Goal: Task Accomplishment & Management: Manage account settings

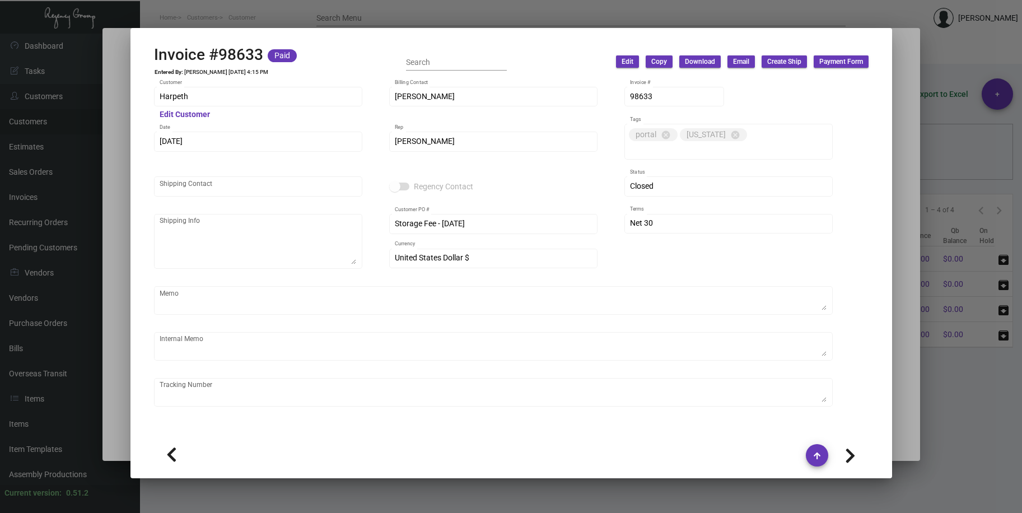
scroll to position [134, 0]
click at [184, 15] on div at bounding box center [511, 256] width 1022 height 513
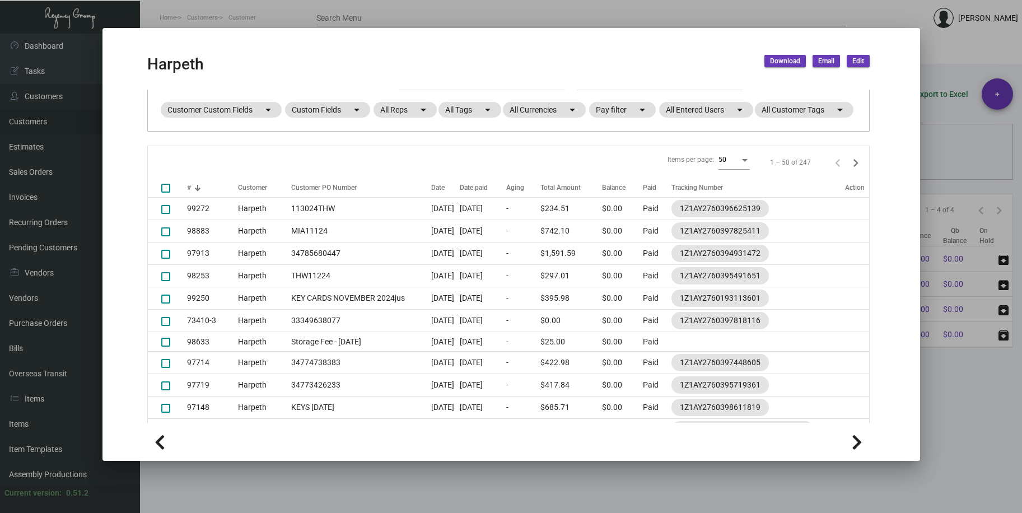
click at [272, 22] on div at bounding box center [511, 256] width 1022 height 513
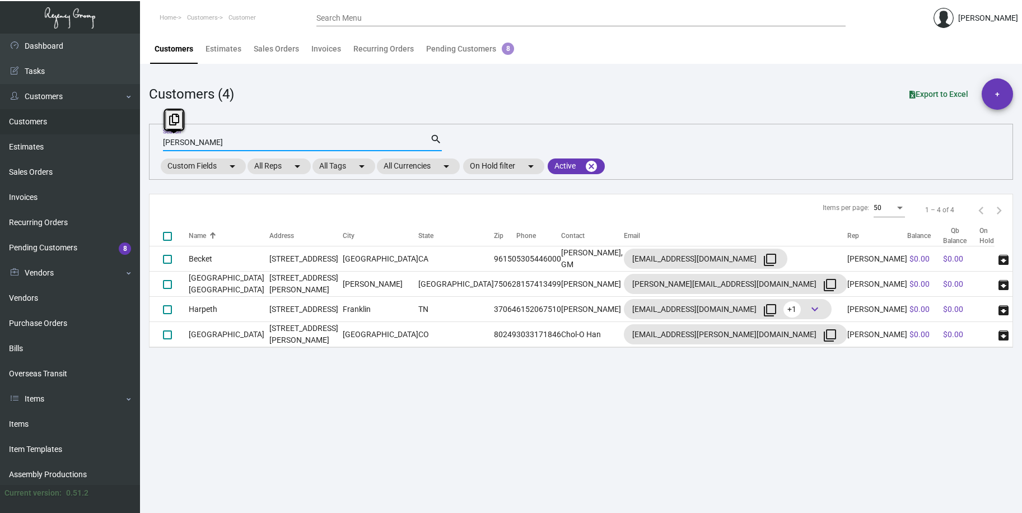
drag, startPoint x: 193, startPoint y: 142, endPoint x: 139, endPoint y: 140, distance: 53.2
click at [139, 140] on div "Dashboard Dashboard Tasks Customers Customers Estimates Sales Orders Invoices R…" at bounding box center [511, 273] width 1022 height 479
type input "35 [PERSON_NAME]"
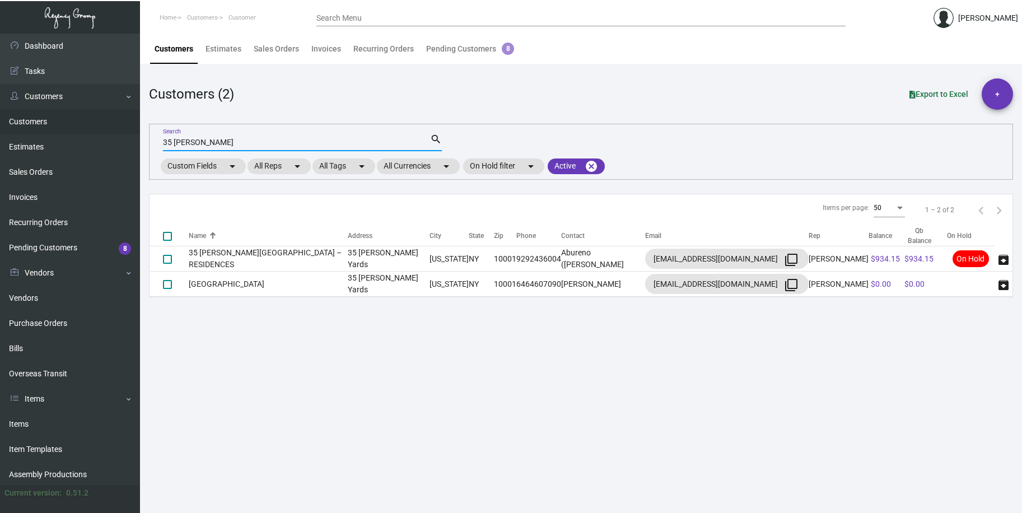
click at [203, 141] on input "35 [PERSON_NAME]" at bounding box center [296, 142] width 267 height 9
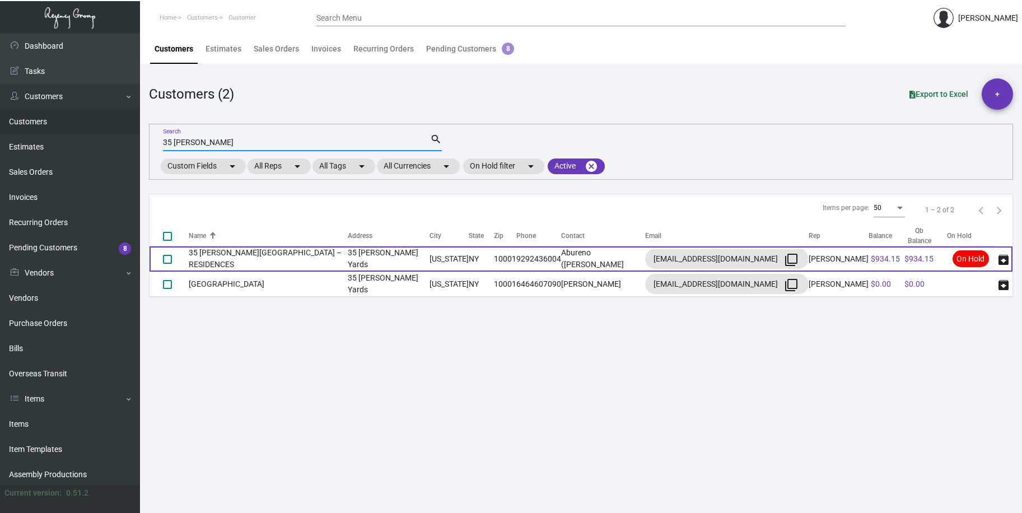
click at [250, 262] on td "35 [PERSON_NAME][GEOGRAPHIC_DATA] – RESIDENCES" at bounding box center [268, 258] width 159 height 25
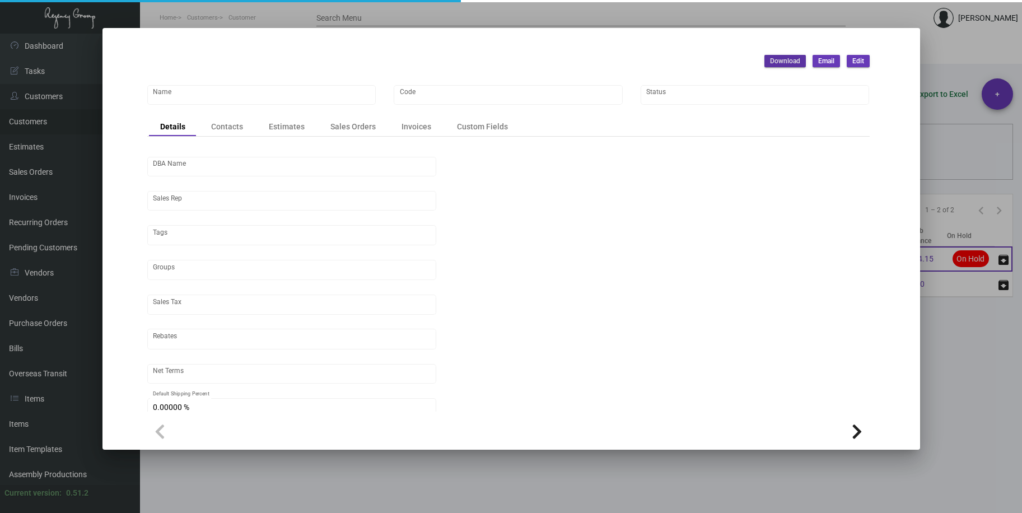
type input "35 [PERSON_NAME][GEOGRAPHIC_DATA] – RESIDENCES"
type input "35HY"
type input "[PERSON_NAME]"
type input "[GEOGRAPHIC_DATA]-[GEOGRAPHIC_DATA]"
type input "Net 30"
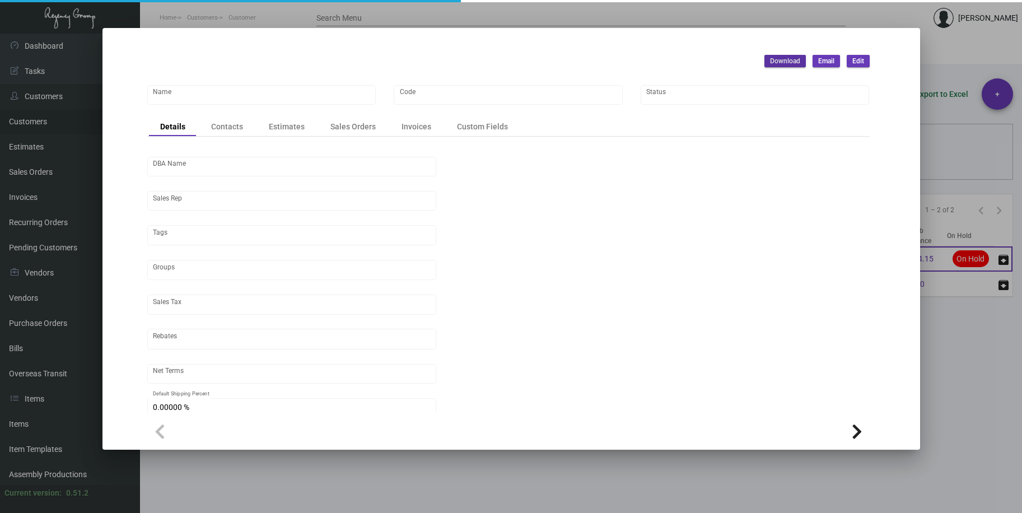
type input "8.50000 %"
type input "United States Dollar $"
type input "$ 0.00"
checkbox input "true"
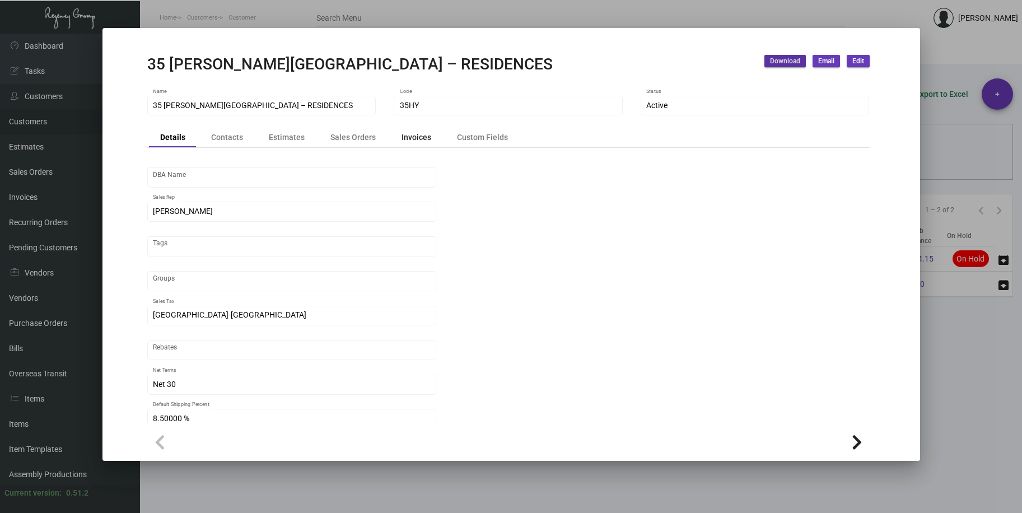
click at [418, 141] on div "Invoices" at bounding box center [417, 138] width 30 height 12
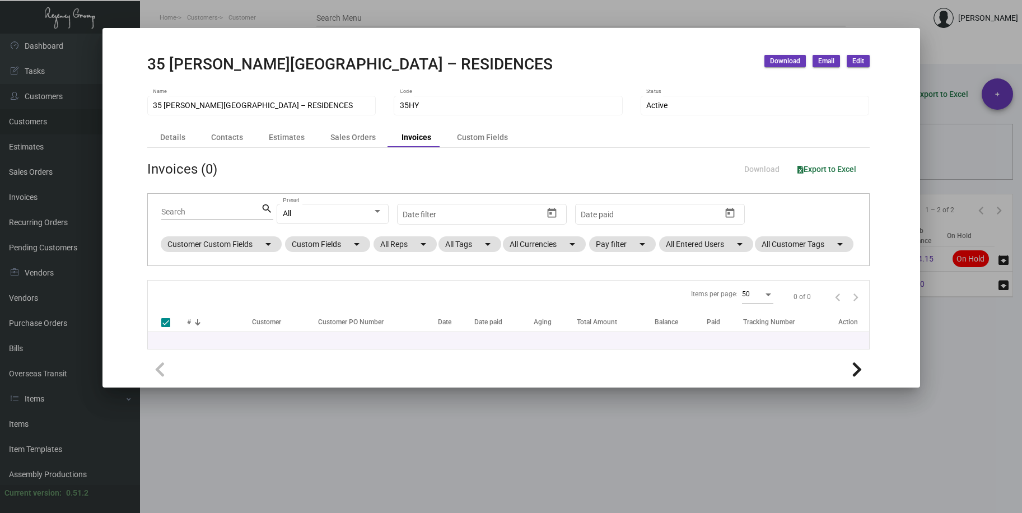
checkbox input "false"
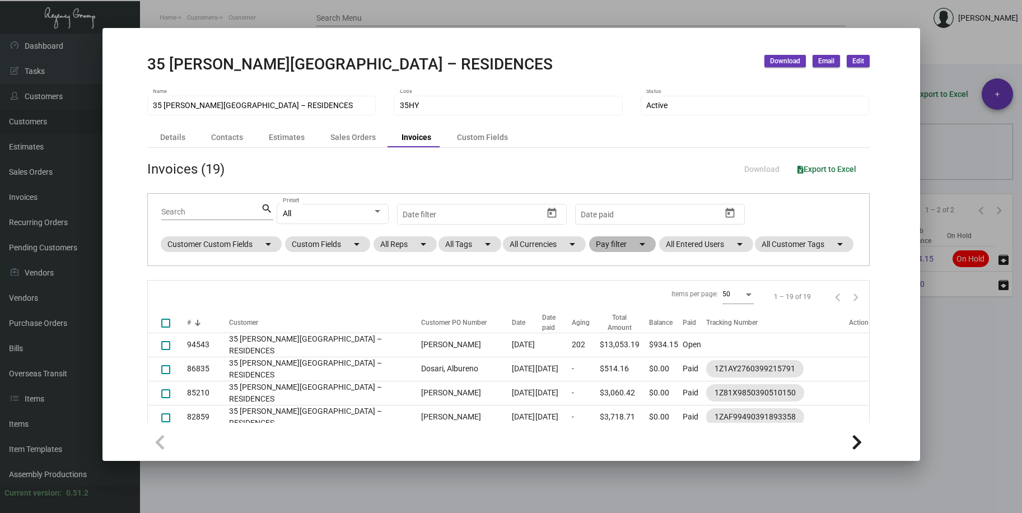
click at [622, 246] on mat-chip "Pay filter arrow_drop_down" at bounding box center [622, 244] width 67 height 16
drag, startPoint x: 497, startPoint y: 309, endPoint x: 524, endPoint y: 305, distance: 27.7
click at [497, 309] on div at bounding box center [511, 256] width 1022 height 513
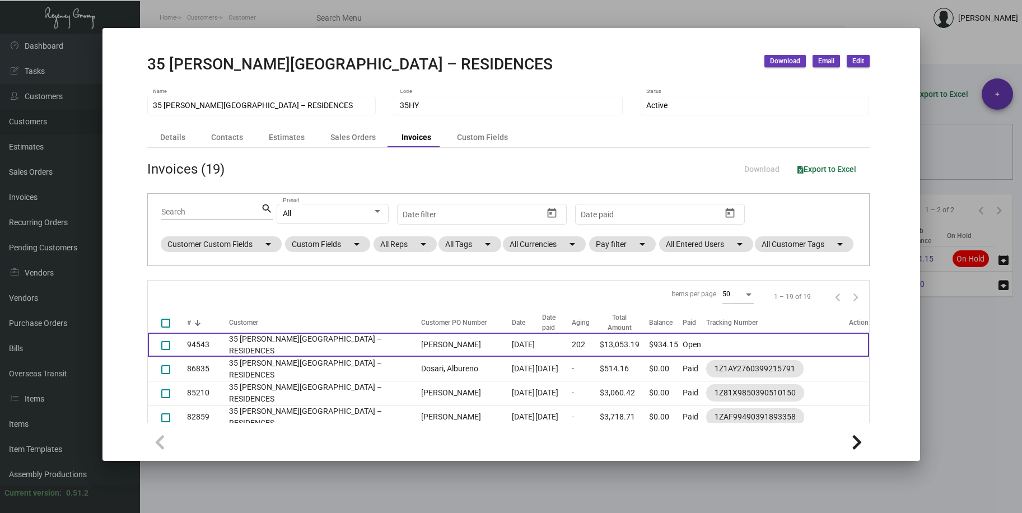
click at [322, 357] on td "35 [PERSON_NAME][GEOGRAPHIC_DATA] – RESIDENCES" at bounding box center [322, 345] width 187 height 24
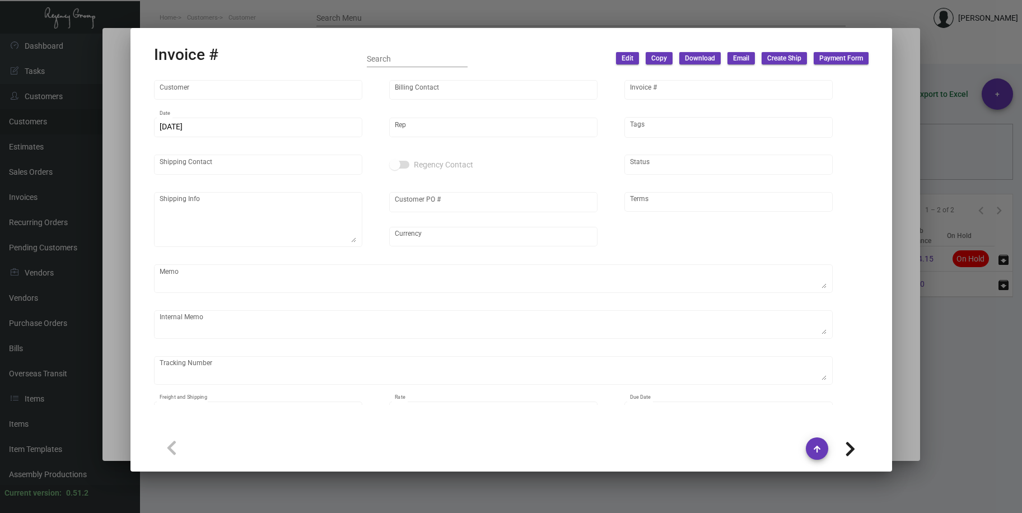
type input "35 [PERSON_NAME][GEOGRAPHIC_DATA] – RESIDENCES"
type input "Abureno ([PERSON_NAME]"
type input "94543"
type input "[DATE]"
type input "[PERSON_NAME]"
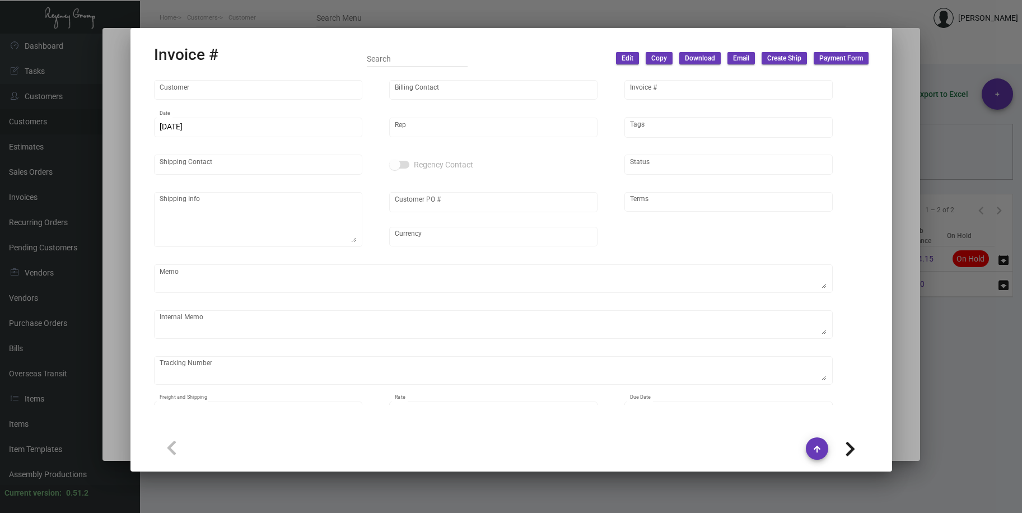
type input "Abureno ([PERSON_NAME]"
type textarea "35 [PERSON_NAME] Yards – RESIDENCES - [GEOGRAPHIC_DATA] ([PERSON_NAME]) Dosari …"
type input "[PERSON_NAME]"
type input "United States Dollar $"
type input "Net 30"
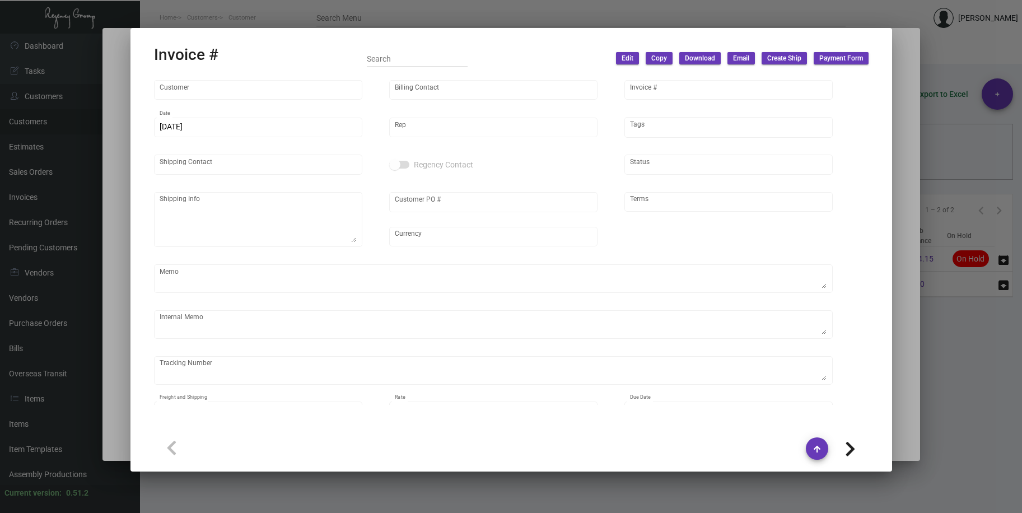
type textarea "[DATE] Down-payment check rec'd $12,119.04 NY Delivery [DATE]"
type input "8.50000 %"
type input "[DATE]"
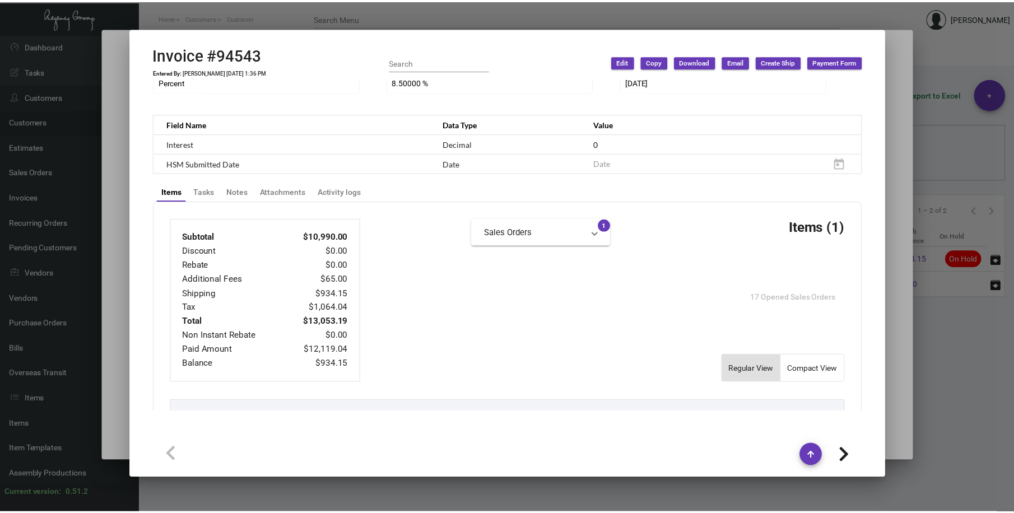
scroll to position [617, 0]
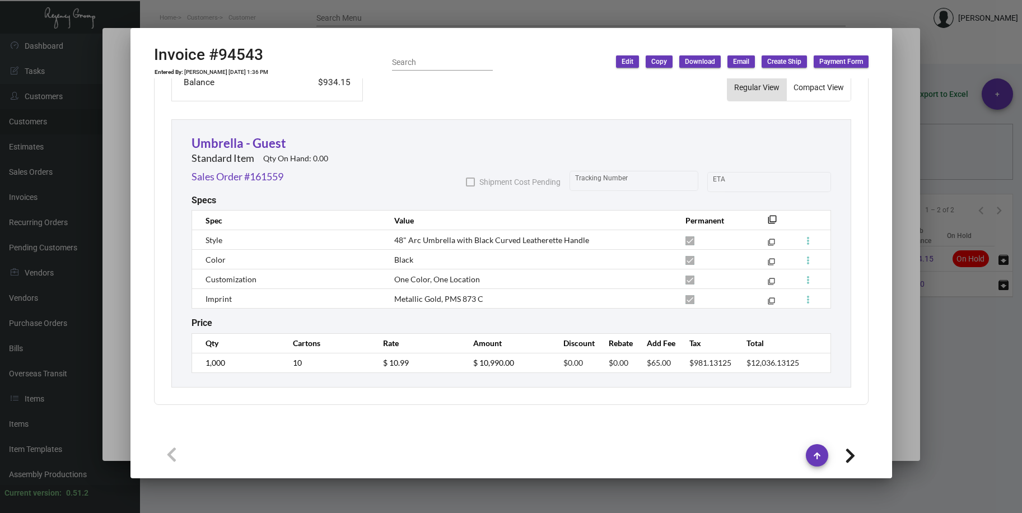
click at [346, 19] on div at bounding box center [511, 256] width 1022 height 513
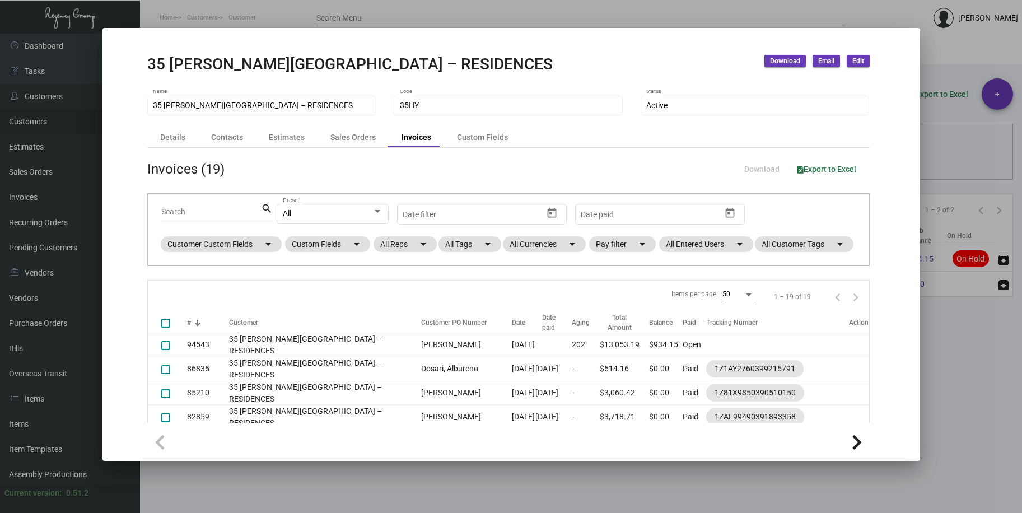
click at [344, 18] on div at bounding box center [511, 256] width 1022 height 513
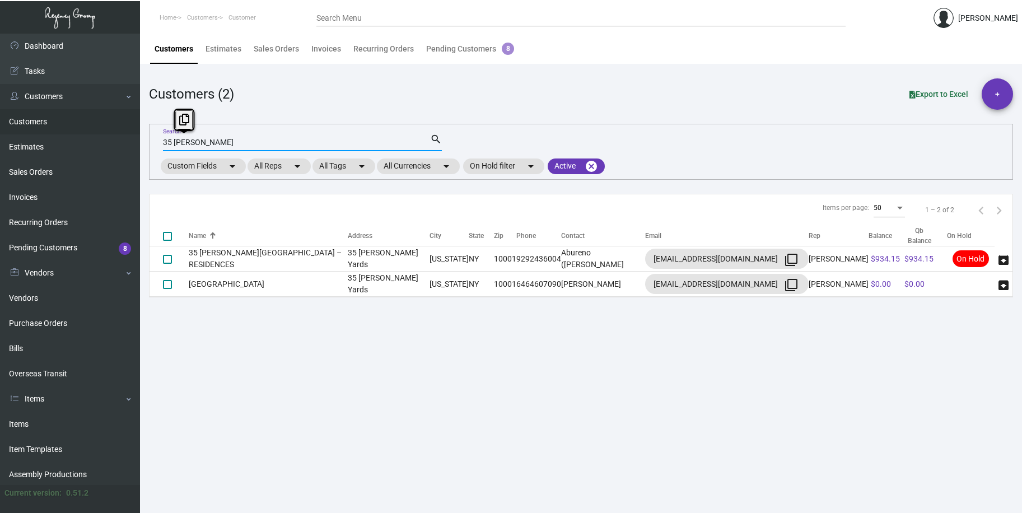
drag, startPoint x: 203, startPoint y: 140, endPoint x: 140, endPoint y: 138, distance: 63.3
click at [140, 138] on main "Customers Estimates Sales Orders Invoices Recurring Orders Pending Customers 8 …" at bounding box center [581, 273] width 882 height 479
type input "aj cap"
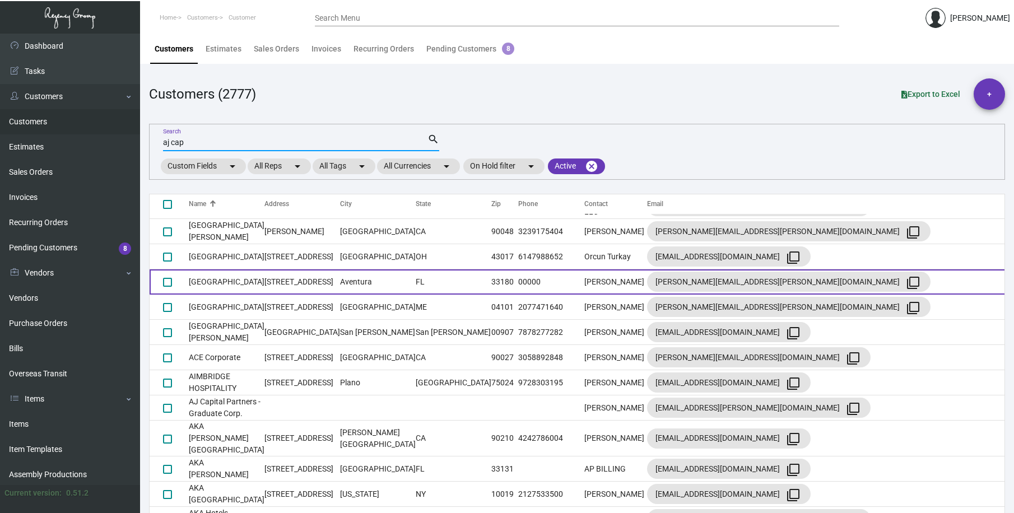
scroll to position [560, 0]
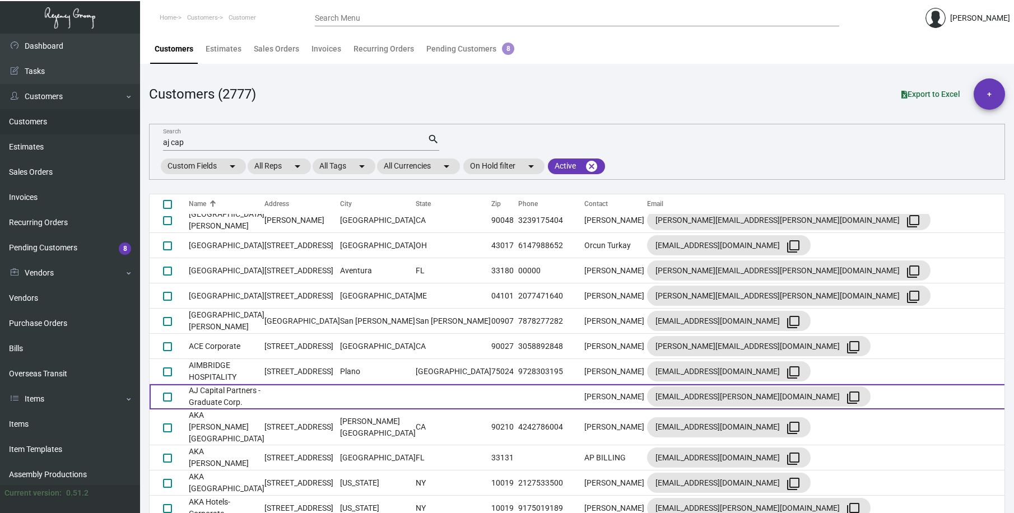
click at [238, 384] on td "AJ Capital Partners -Graduate Corp." at bounding box center [227, 396] width 76 height 25
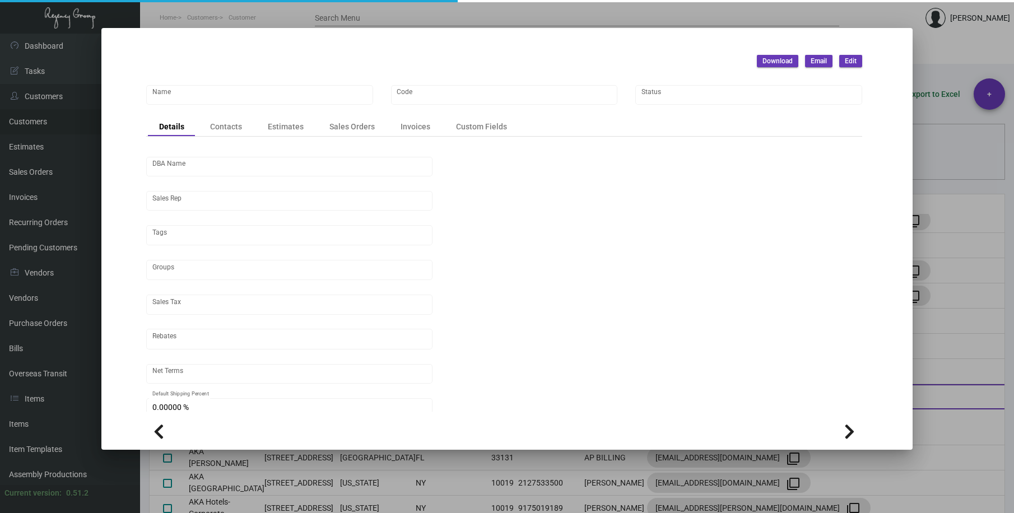
type input "AJ Capital Partners -Graduate Corp."
type input "681"
type input "[PERSON_NAME]"
type input "[GEOGRAPHIC_DATA]"
type input "Net 30"
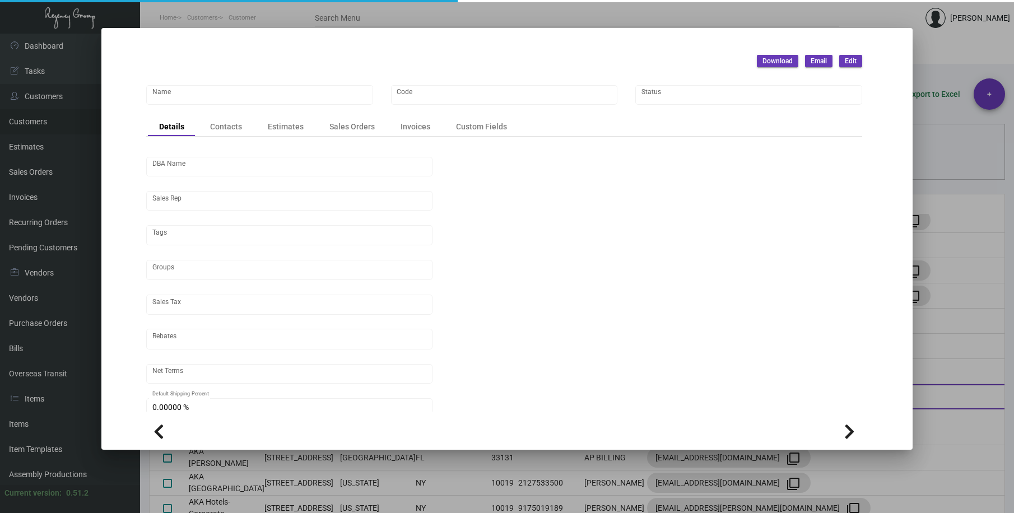
type input "8.50000 %"
type input "United States Dollar $"
type input "$ 0.00"
checkbox input "true"
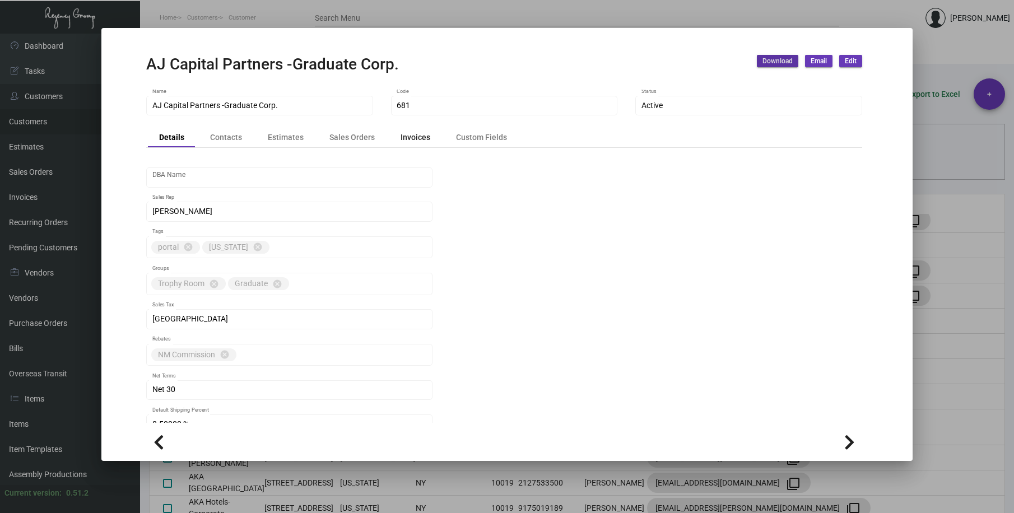
click at [410, 134] on div "Invoices" at bounding box center [415, 138] width 30 height 12
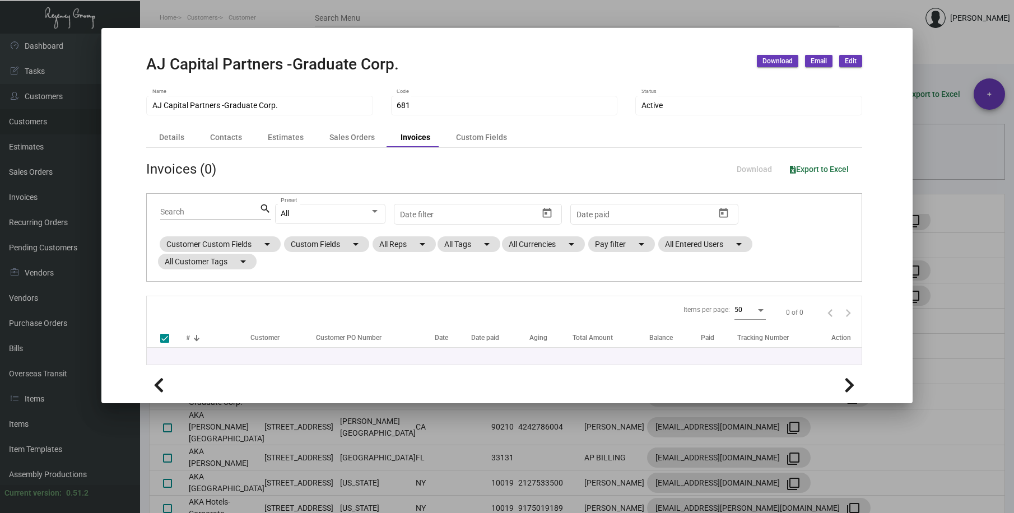
checkbox input "false"
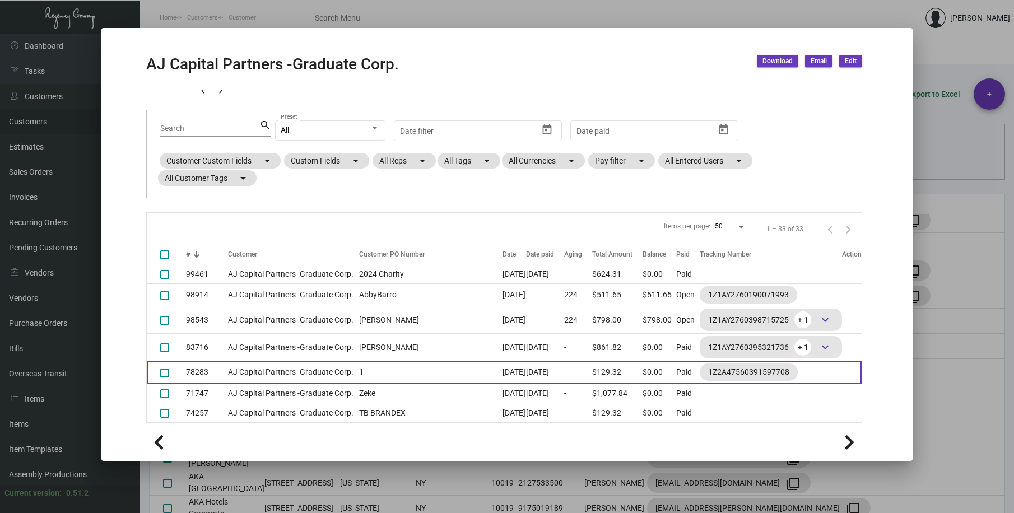
scroll to position [90, 0]
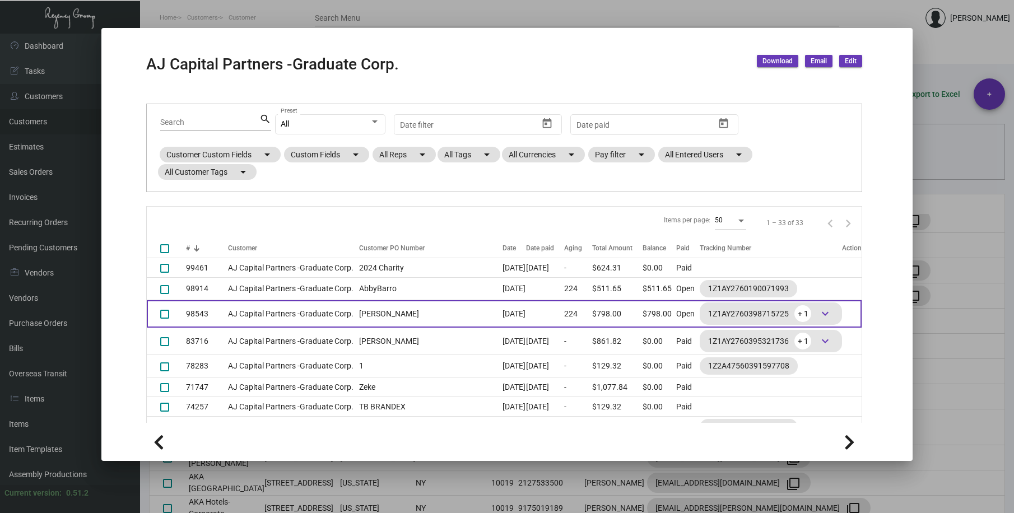
click at [260, 316] on td "AJ Capital Partners -Graduate Corp." at bounding box center [290, 313] width 125 height 27
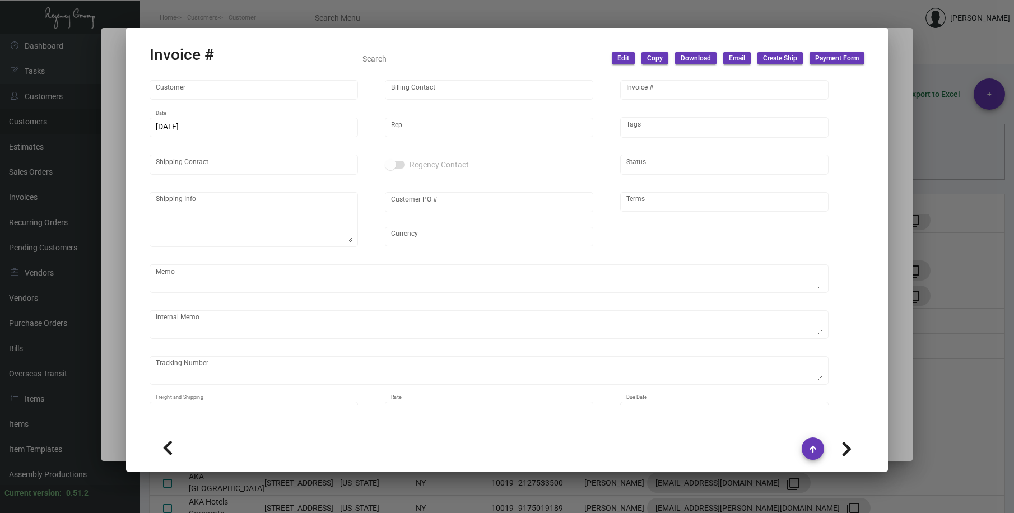
type input "AJ Capital Partners -Graduate Corp."
type input "[PERSON_NAME]"
type input "98543"
type input "[DATE]"
type input "[PERSON_NAME]"
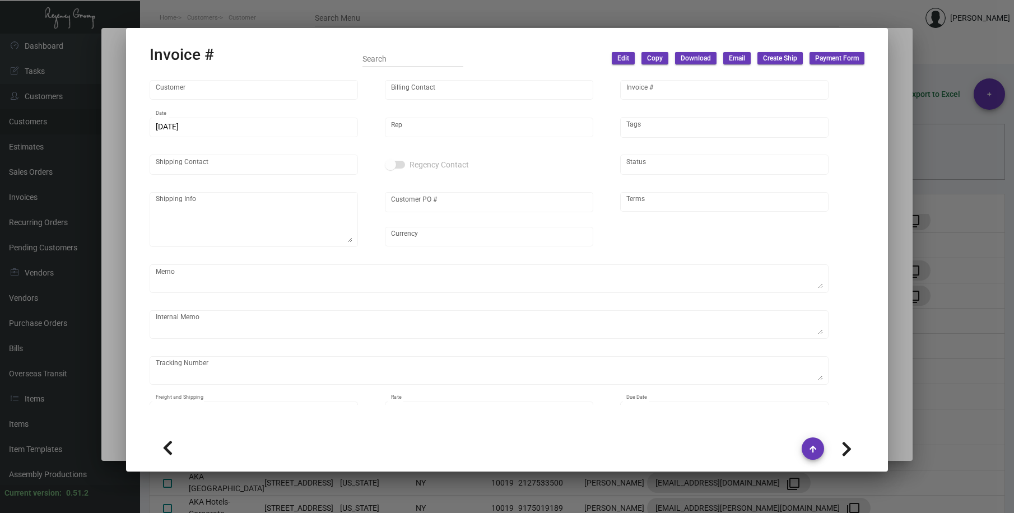
type input "[PERSON_NAME]"
type textarea "AJ Capital Partners -Graduate Corp. - [PERSON_NAME] [STREET_ADDRESS][PERSON_NAM…"
type input "[PERSON_NAME]"
type input "United States Dollar $"
type input "Net 30"
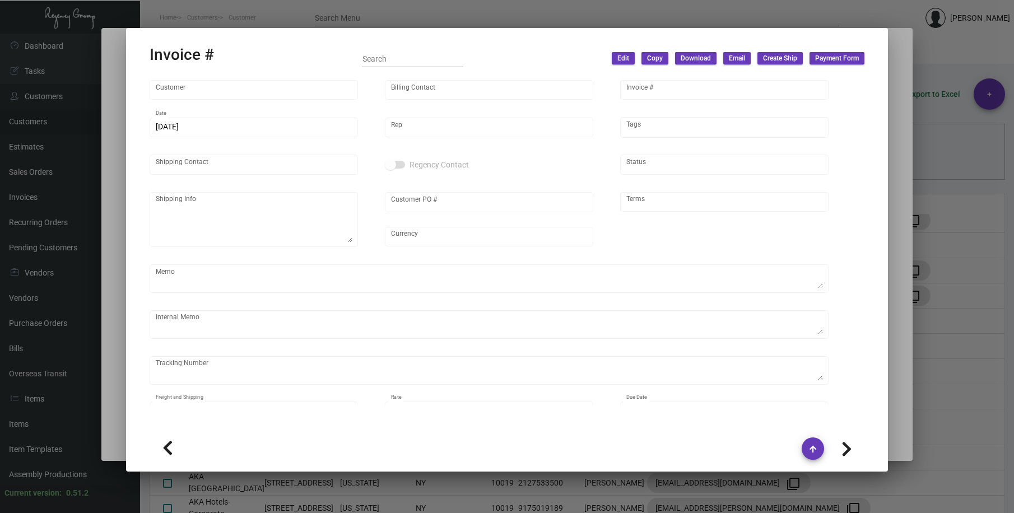
type textarea "18.48"
type input "8.50000 %"
type input "[DATE]"
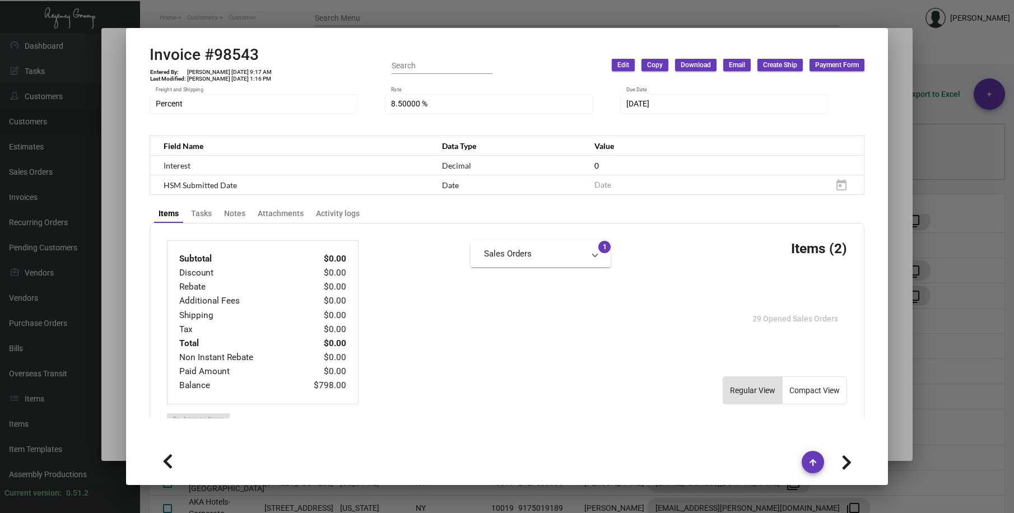
scroll to position [616, 0]
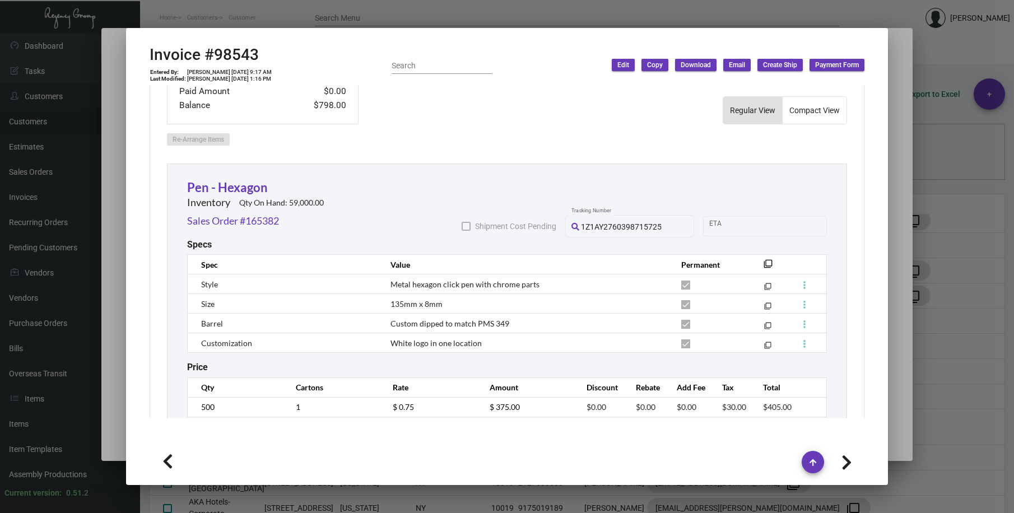
click at [349, 13] on div at bounding box center [507, 256] width 1014 height 513
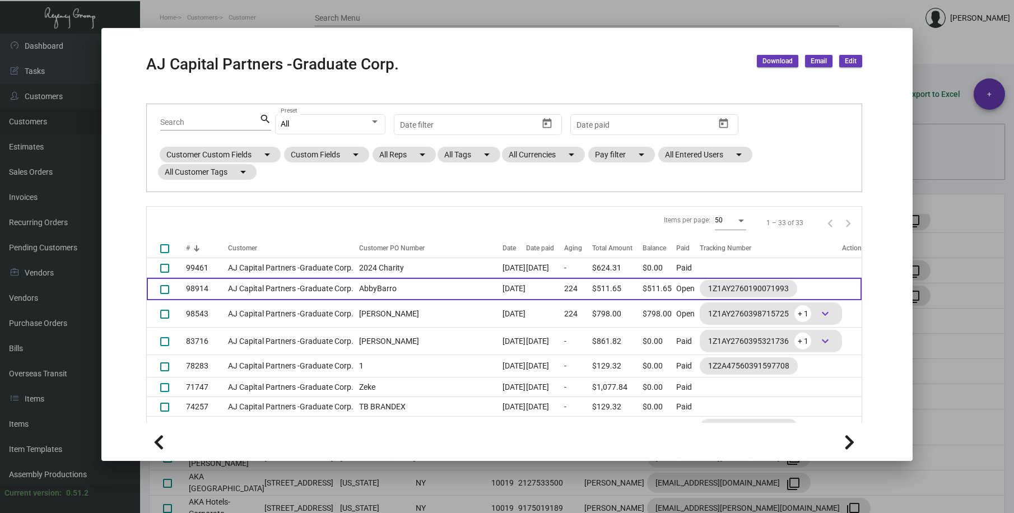
click at [273, 293] on td "AJ Capital Partners -Graduate Corp." at bounding box center [290, 289] width 125 height 22
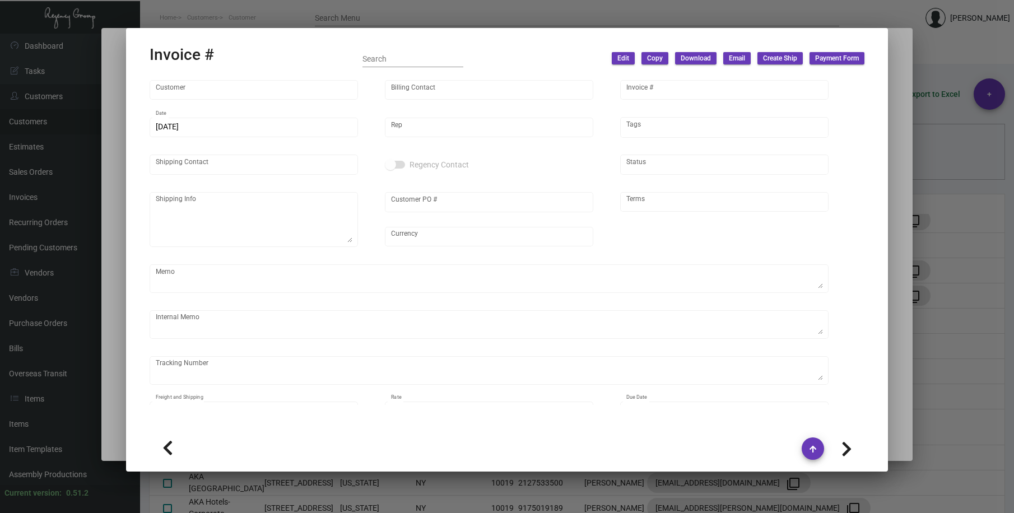
type input "AJ Capital Partners -Graduate Corp."
type input "[PERSON_NAME]"
type input "98914"
type input "[DATE]"
type input "[PERSON_NAME]"
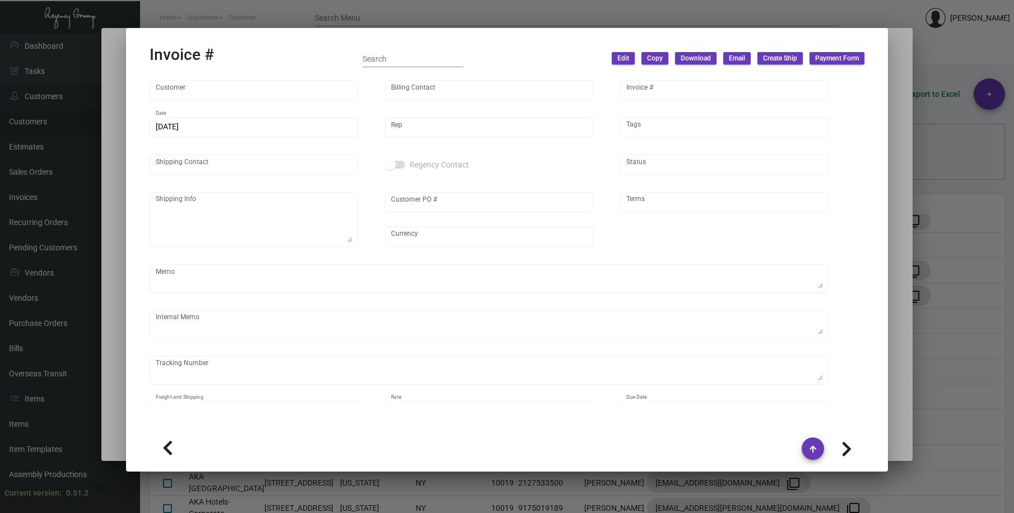
type input "[PERSON_NAME]"
type textarea "AJ Capital Partners -Graduate Corp. - [PERSON_NAME] [STREET_ADDRESS][US_STATE]"
type input "AbbyBarro"
type input "United States Dollar $"
type input "Net 30"
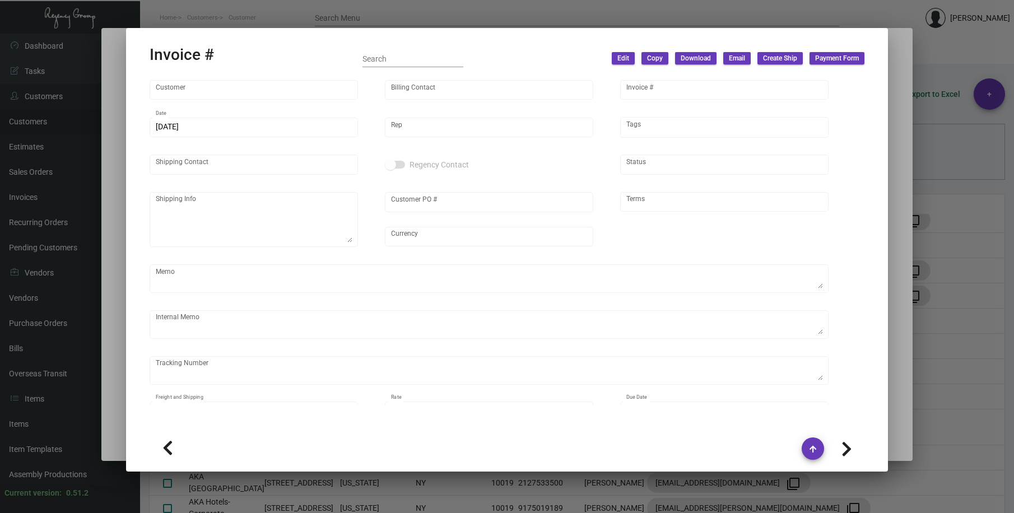
type textarea "overnight"
type textarea "WAREHOUSE - Reach out to [PERSON_NAME] and [PERSON_NAME] for instructions. 21.28"
type input "$ 45.87"
type input "[DATE]"
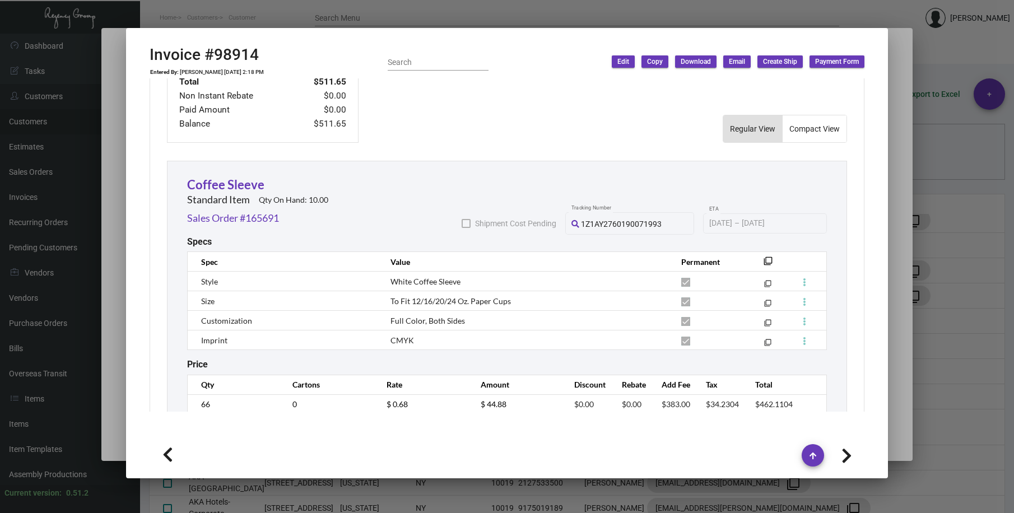
scroll to position [619, 0]
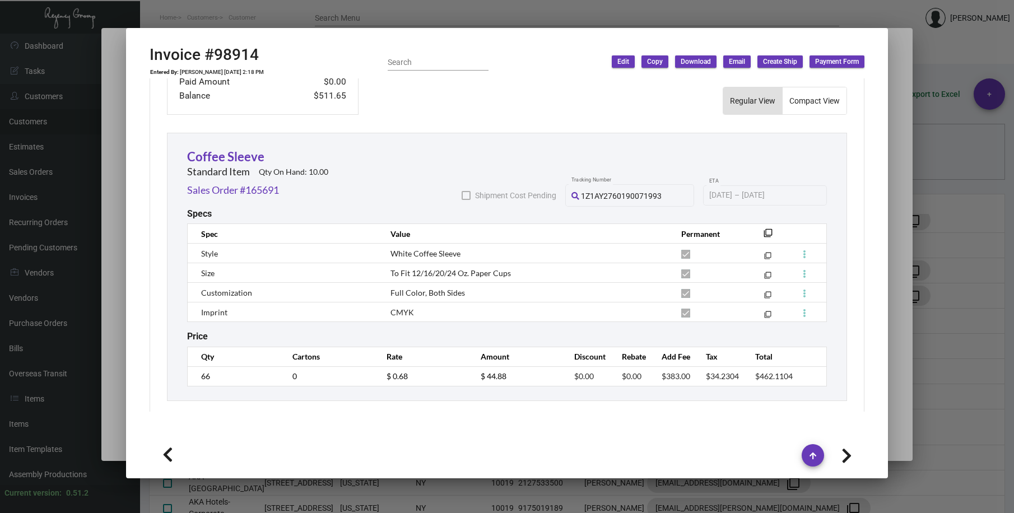
click at [487, 14] on div at bounding box center [507, 256] width 1014 height 513
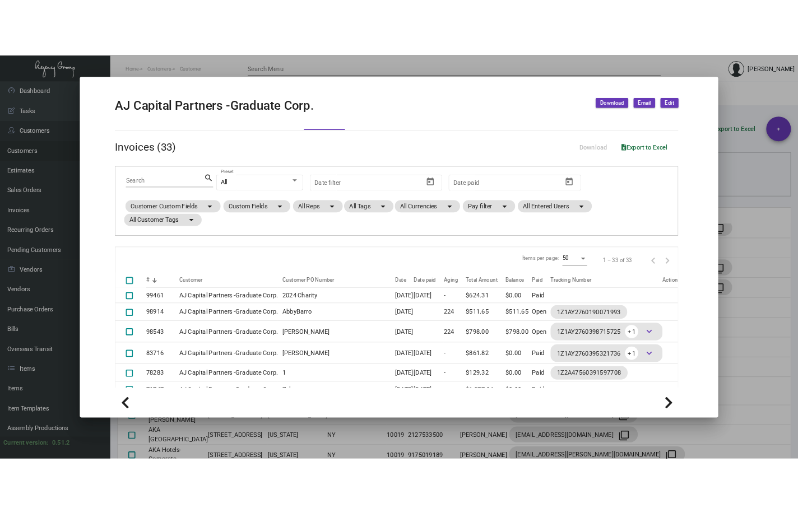
scroll to position [0, 0]
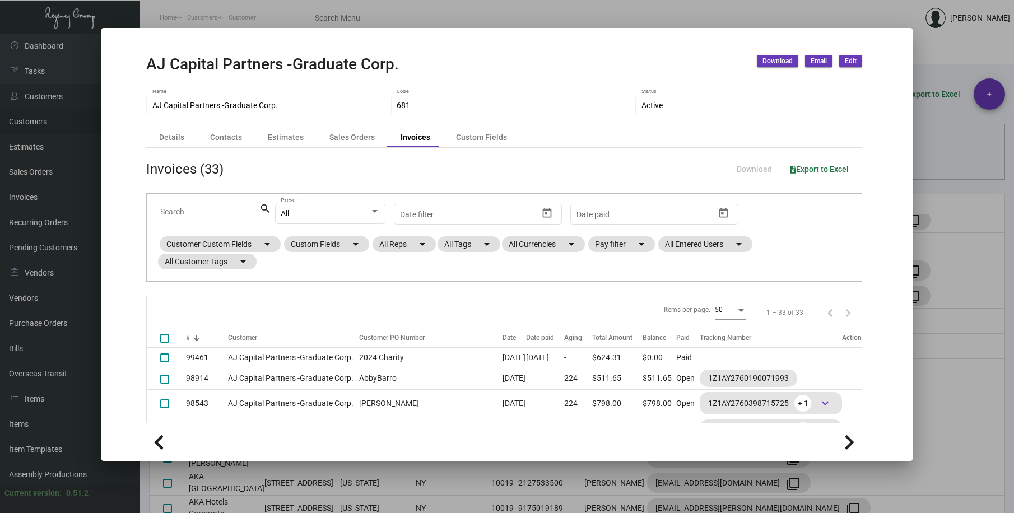
click at [791, 60] on span "Download" at bounding box center [777, 62] width 30 height 10
click at [793, 140] on button "Statements" at bounding box center [812, 138] width 104 height 27
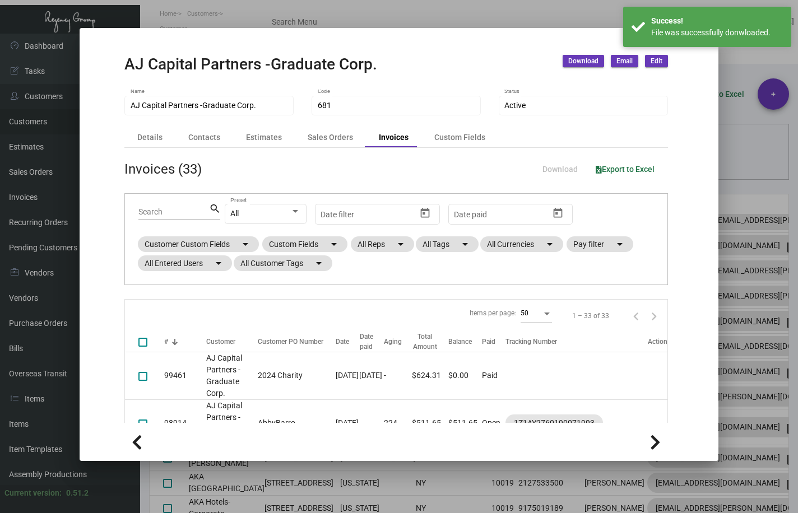
scroll to position [651, 0]
